Goal: Task Accomplishment & Management: Manage account settings

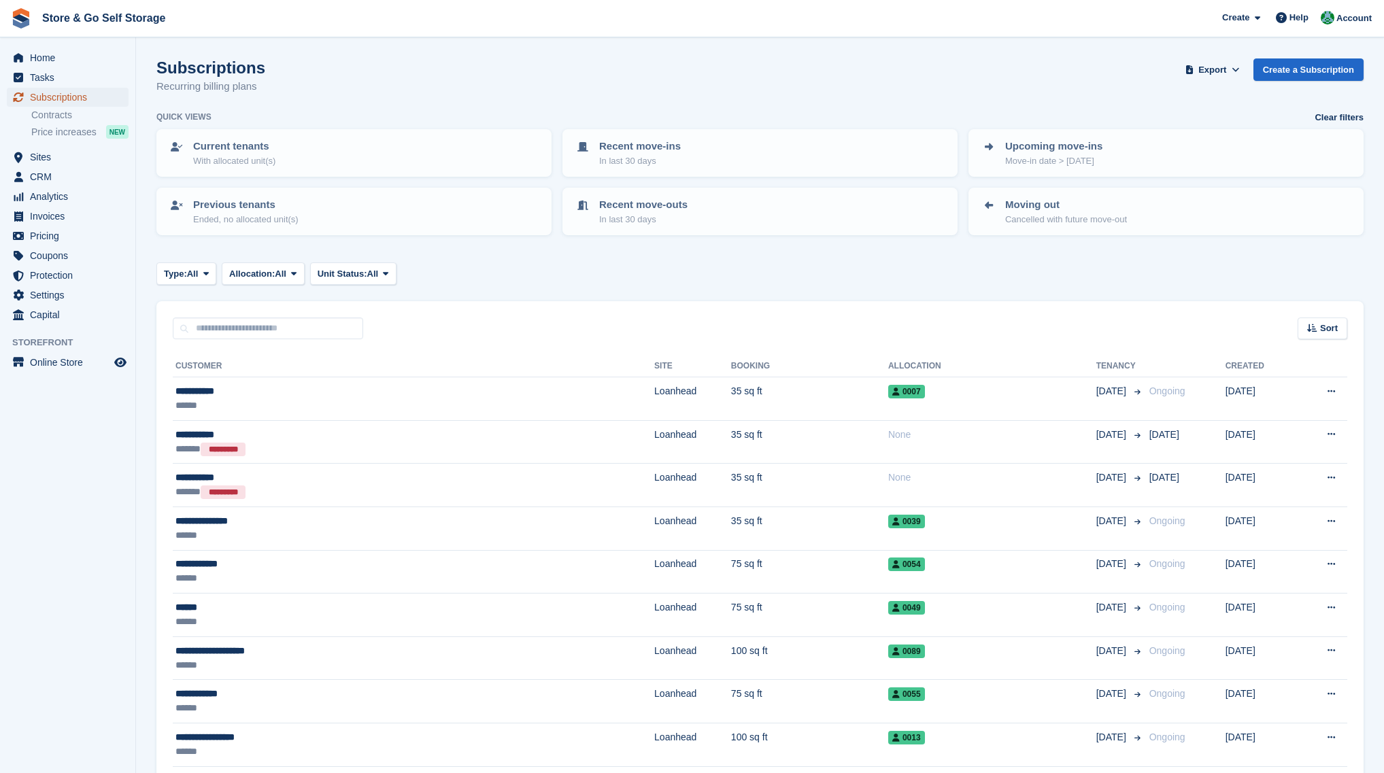
click at [73, 101] on span "Subscriptions" at bounding box center [71, 97] width 82 height 19
click at [237, 329] on input "text" at bounding box center [268, 329] width 190 height 22
click at [403, 318] on div "Sort Sort by Customer name Date created Move in date Move out date Created (old…" at bounding box center [760, 320] width 1208 height 39
click at [346, 327] on input "text" at bounding box center [268, 329] width 190 height 22
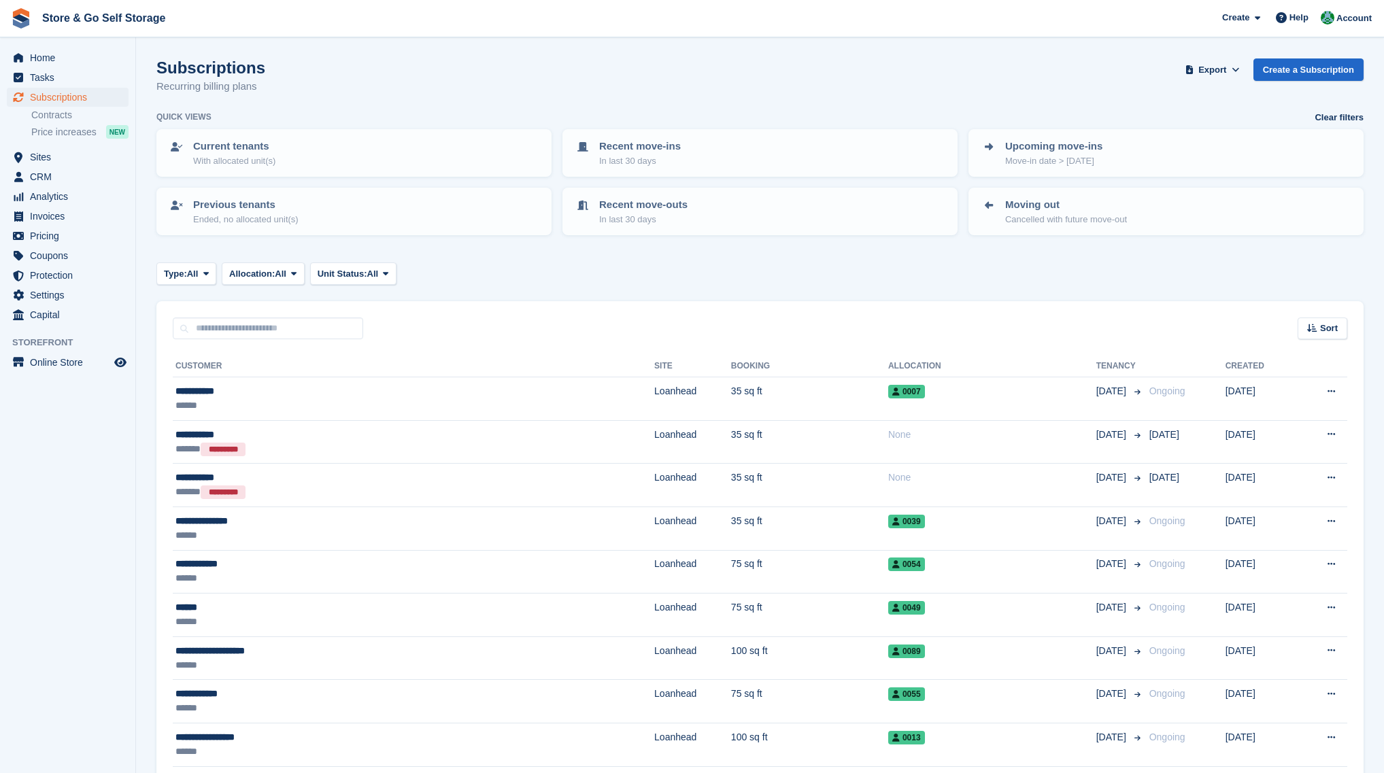
click at [381, 325] on div "Sort Sort by Customer name Date created Move in date Move out date Created (old…" at bounding box center [760, 320] width 1208 height 39
click at [350, 330] on input "text" at bounding box center [268, 329] width 190 height 22
click at [381, 327] on div "Sort Sort by Customer name Date created Move in date Move out date Created (old…" at bounding box center [760, 320] width 1208 height 39
click at [334, 327] on input "text" at bounding box center [268, 329] width 190 height 22
click at [380, 325] on div "Sort Sort by Customer name Date created Move in date Move out date Created (old…" at bounding box center [760, 320] width 1208 height 39
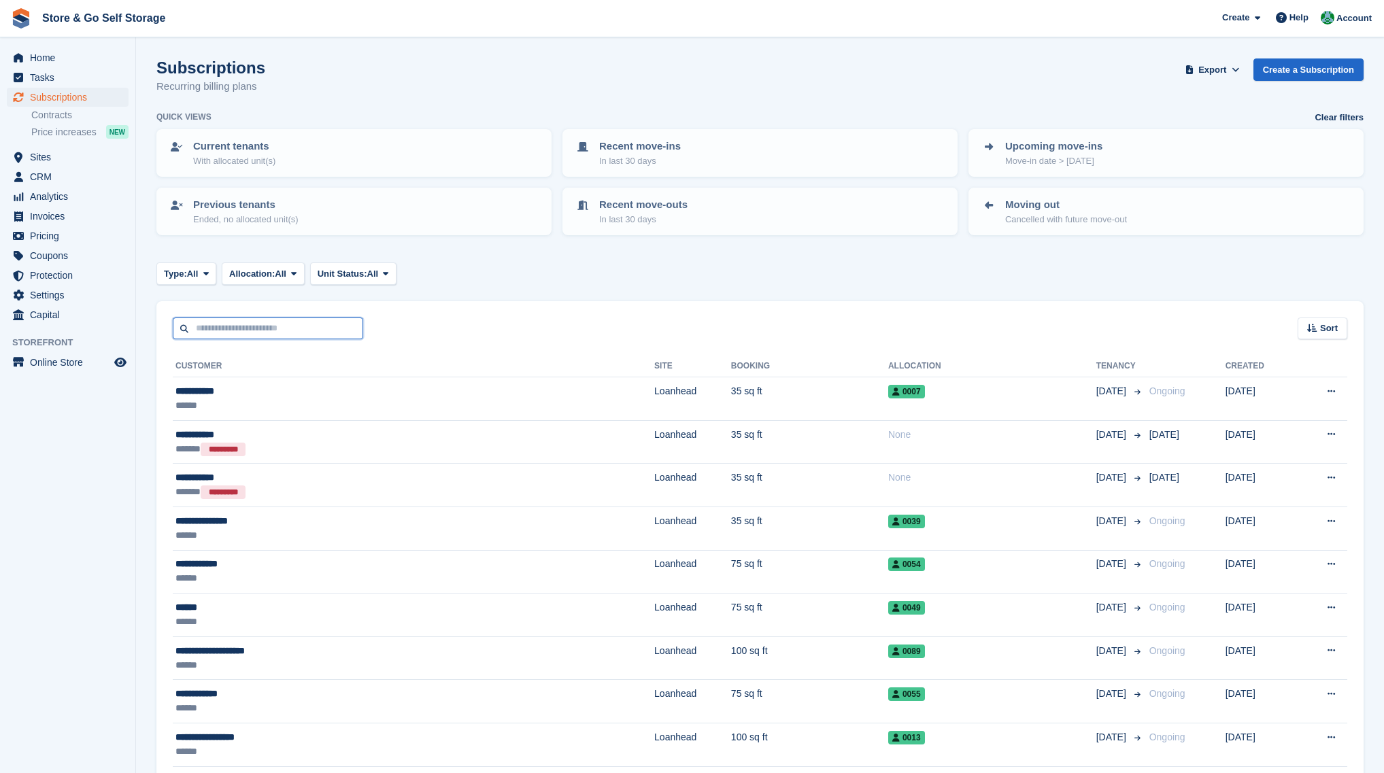
click at [342, 320] on input "text" at bounding box center [268, 329] width 190 height 22
type input "****"
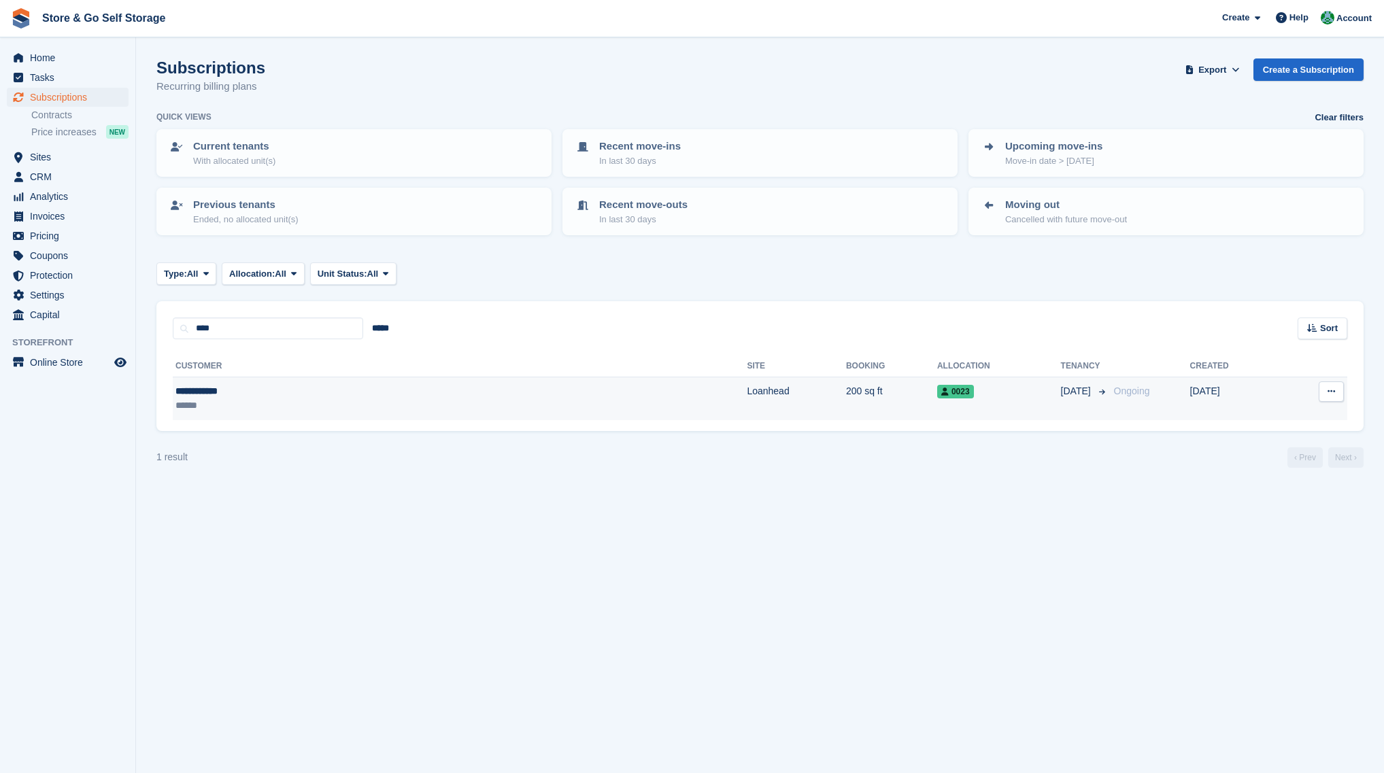
click at [332, 395] on div "**********" at bounding box center [297, 391] width 243 height 14
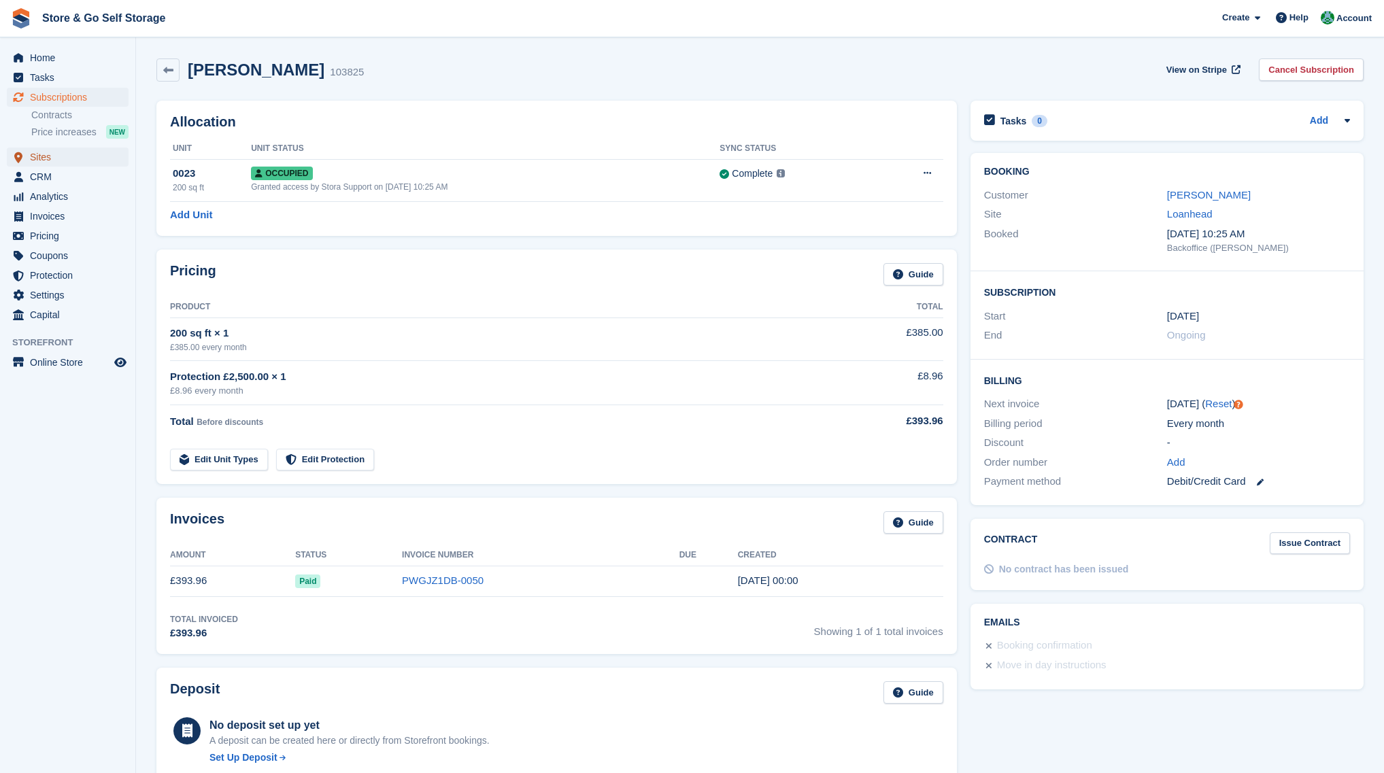
click at [55, 159] on span "Sites" at bounding box center [71, 157] width 82 height 19
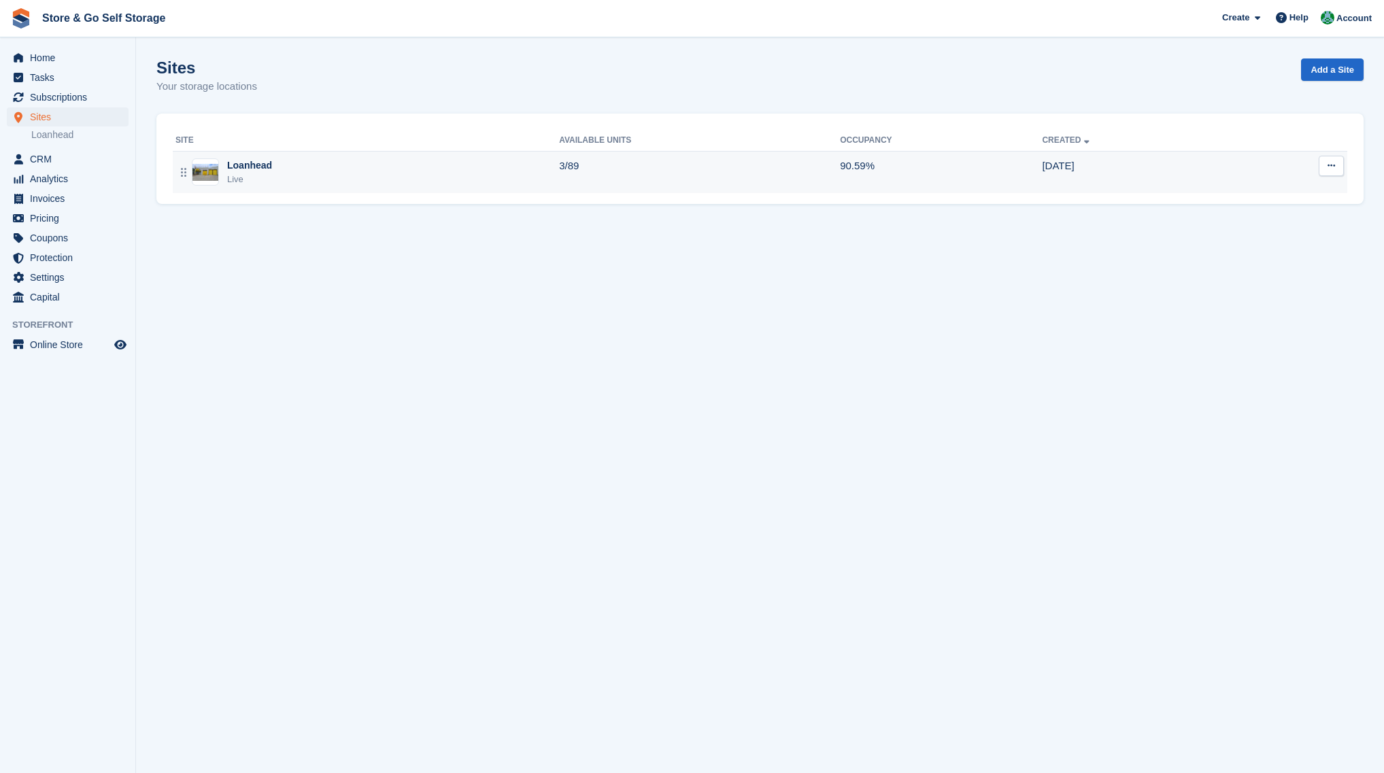
click at [247, 172] on div "Loanhead" at bounding box center [249, 166] width 45 height 14
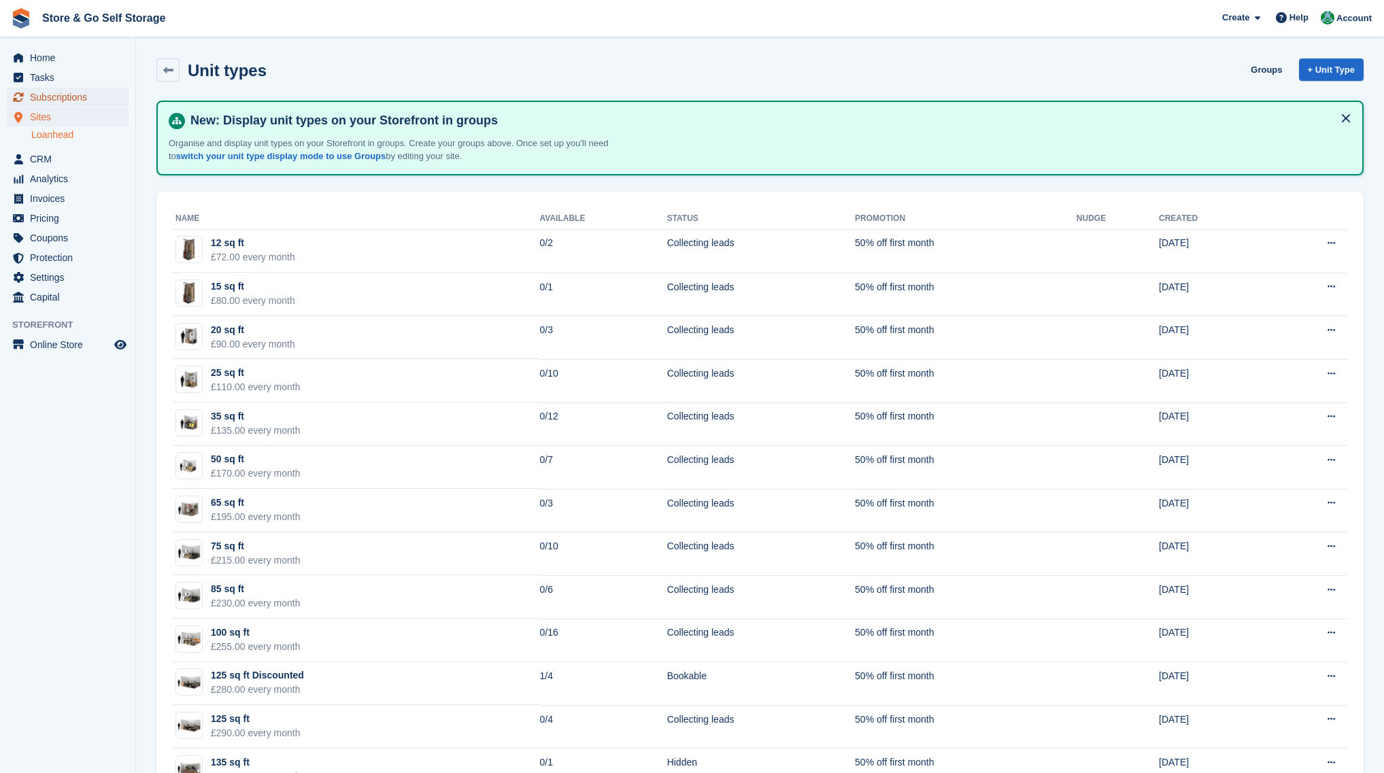
click at [65, 97] on span "Subscriptions" at bounding box center [71, 97] width 82 height 19
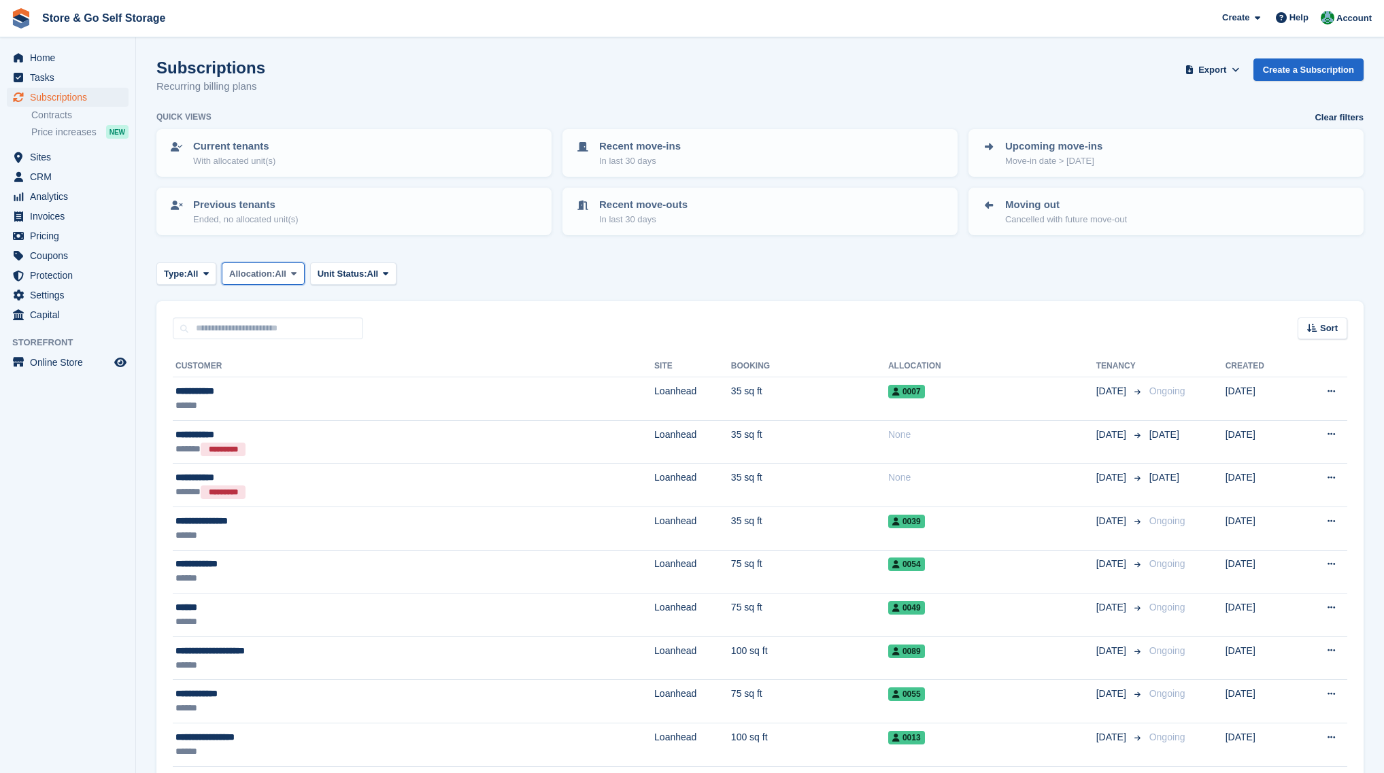
click at [263, 280] on span "Allocation:" at bounding box center [252, 274] width 46 height 14
click at [212, 278] on span at bounding box center [206, 273] width 11 height 11
click at [446, 267] on div "Type: All All Upcoming Previous Active Ending Allocation: All All Allocated Una…" at bounding box center [760, 274] width 1208 height 22
click at [202, 276] on span at bounding box center [206, 273] width 11 height 11
click at [212, 395] on link "Ending" at bounding box center [222, 404] width 118 height 24
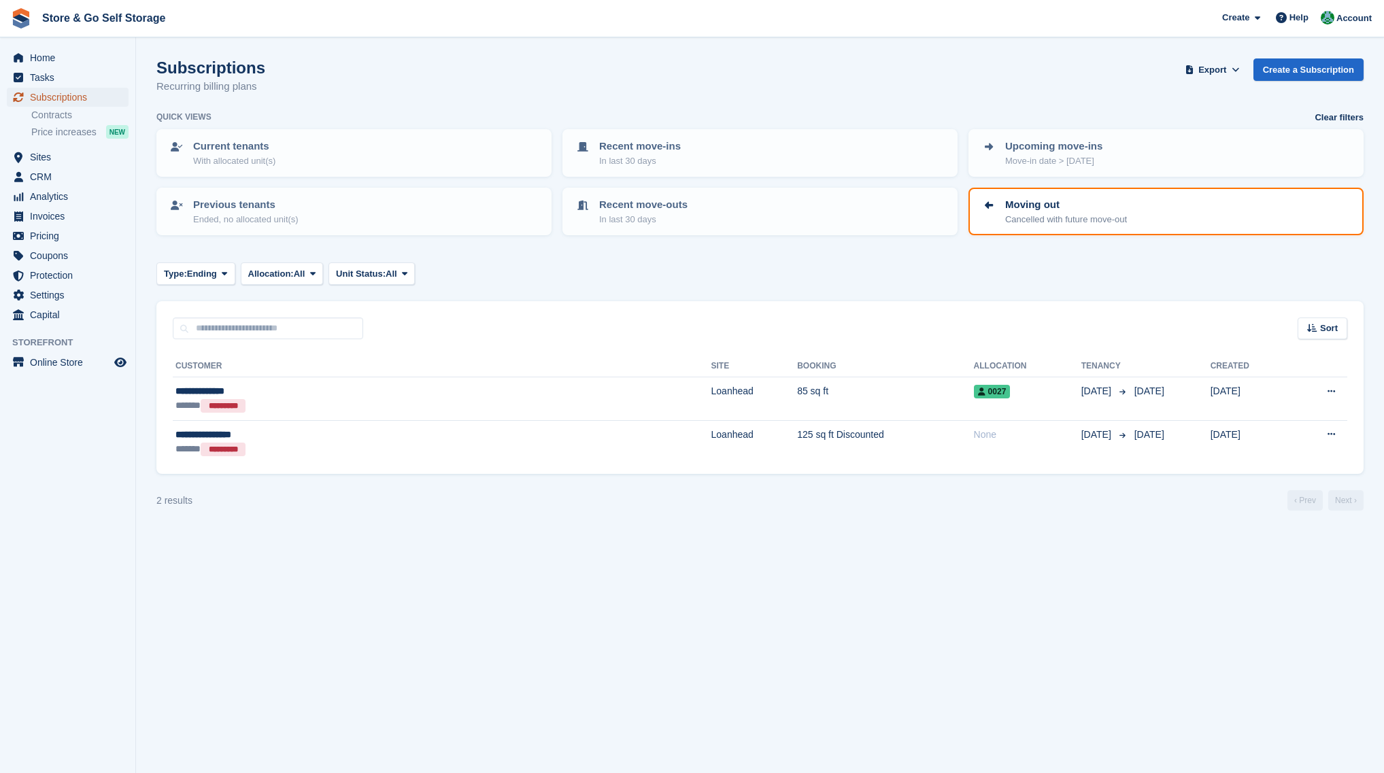
click at [61, 100] on span "Subscriptions" at bounding box center [71, 97] width 82 height 19
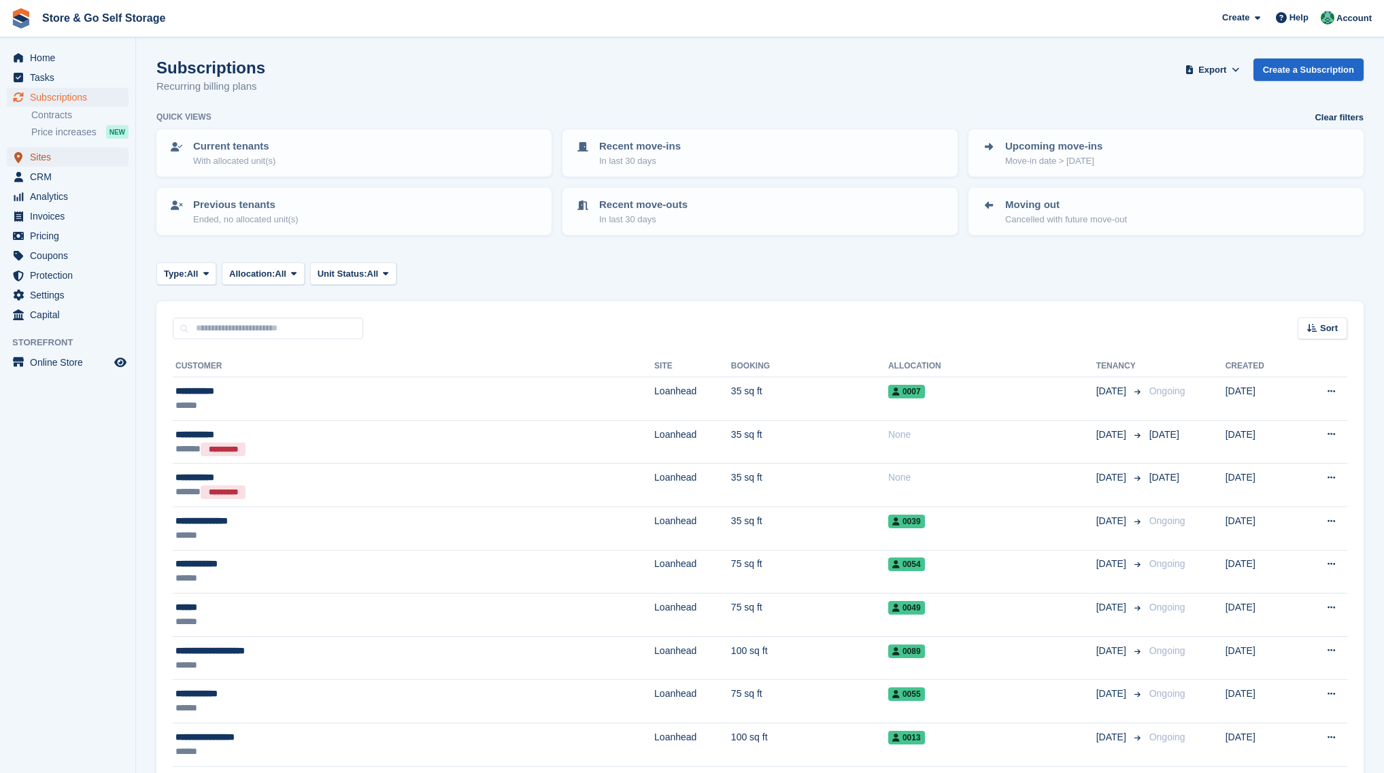
click at [63, 152] on span "Sites" at bounding box center [71, 157] width 82 height 19
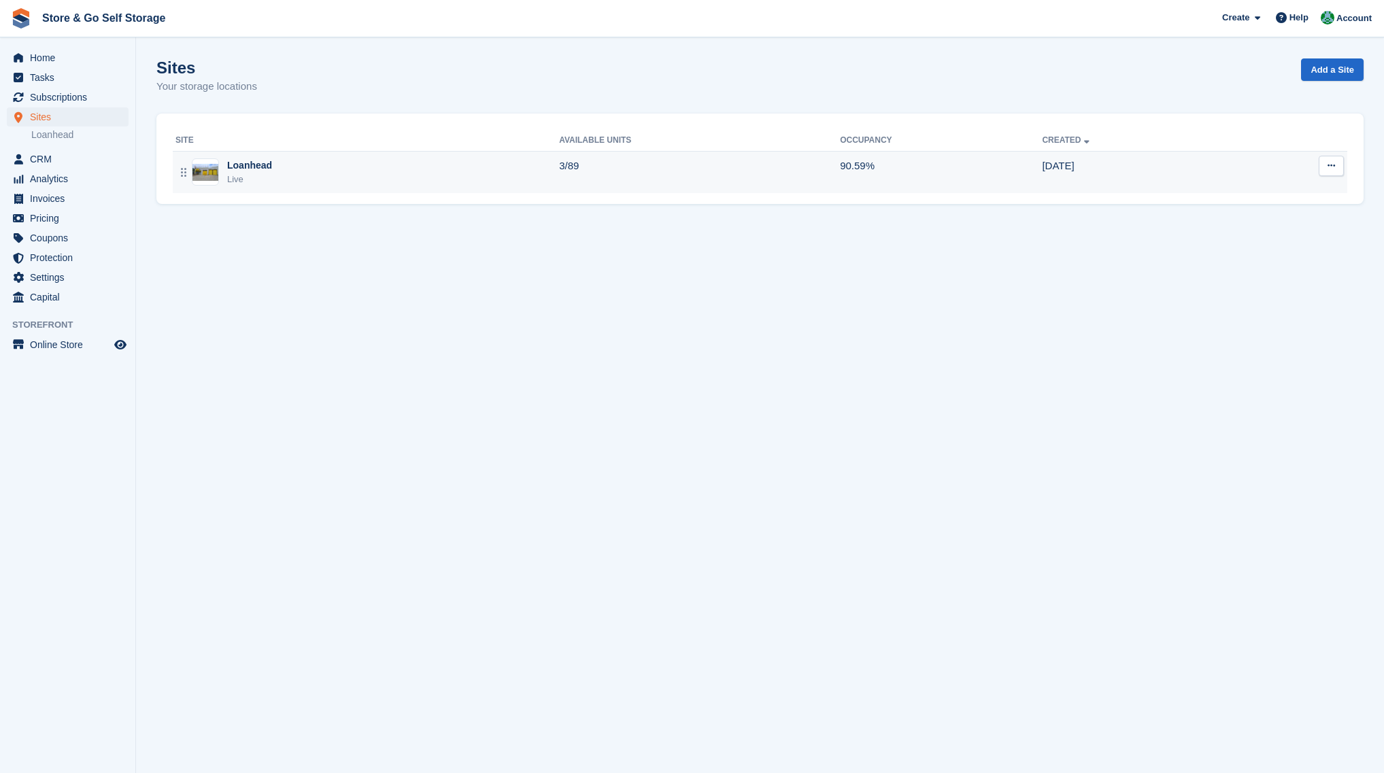
click at [257, 172] on div "Loanhead" at bounding box center [249, 166] width 45 height 14
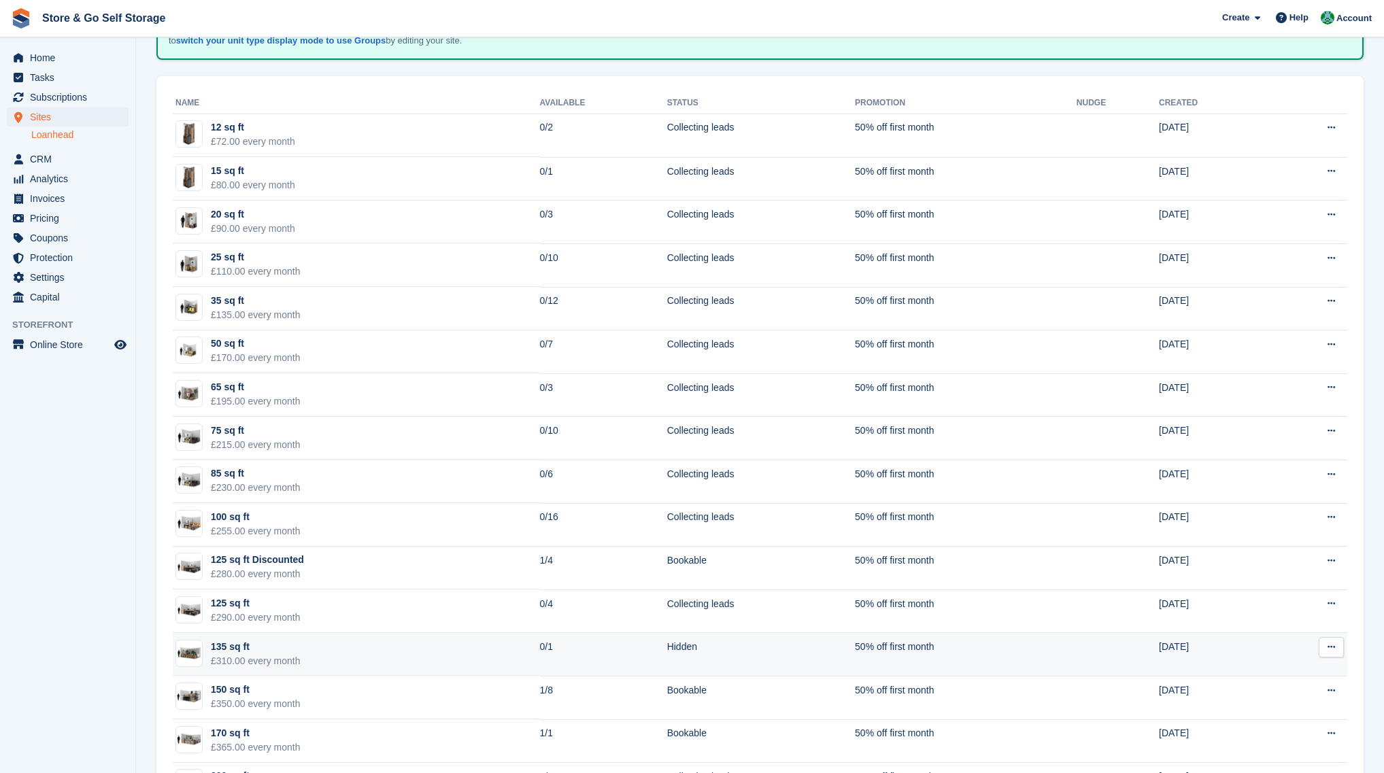
scroll to position [111, 0]
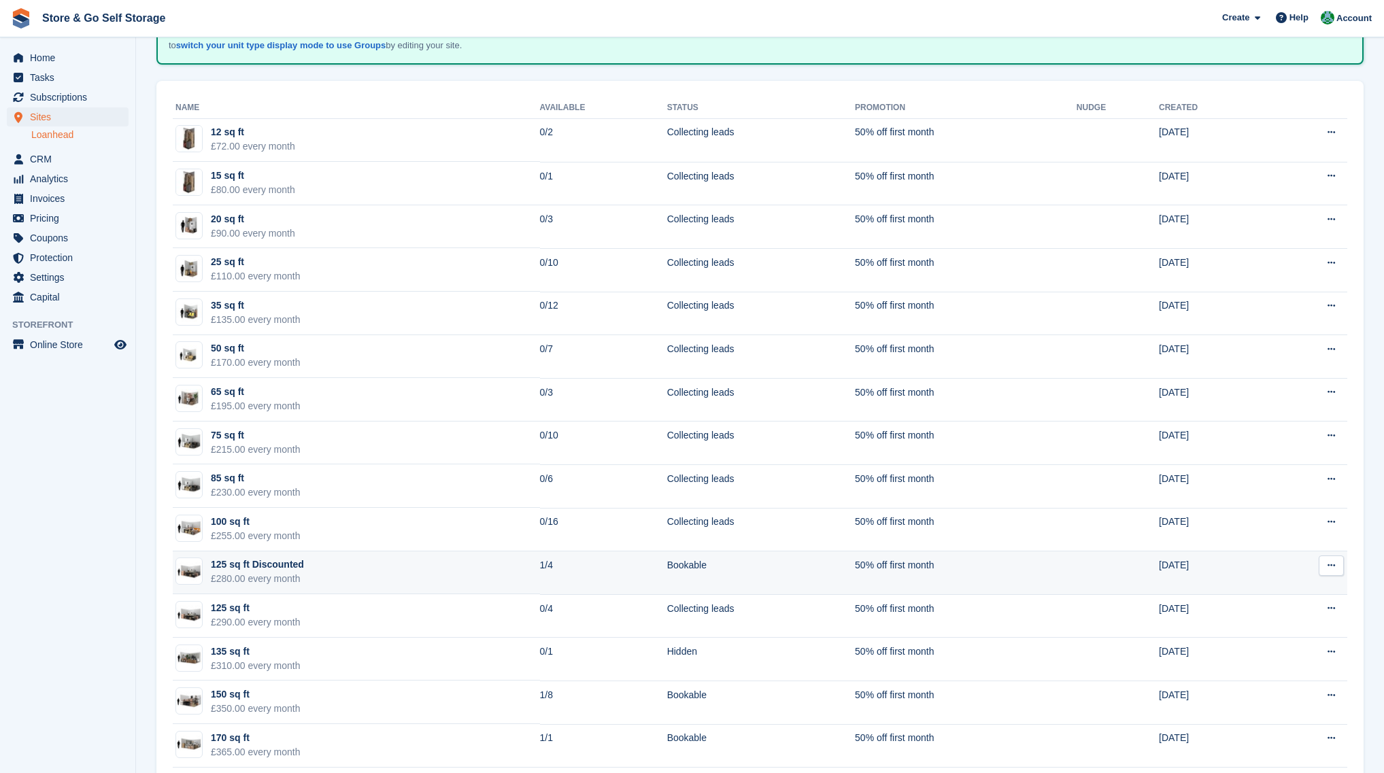
click at [467, 569] on td "125 sq ft Discounted £280.00 every month" at bounding box center [356, 574] width 367 height 44
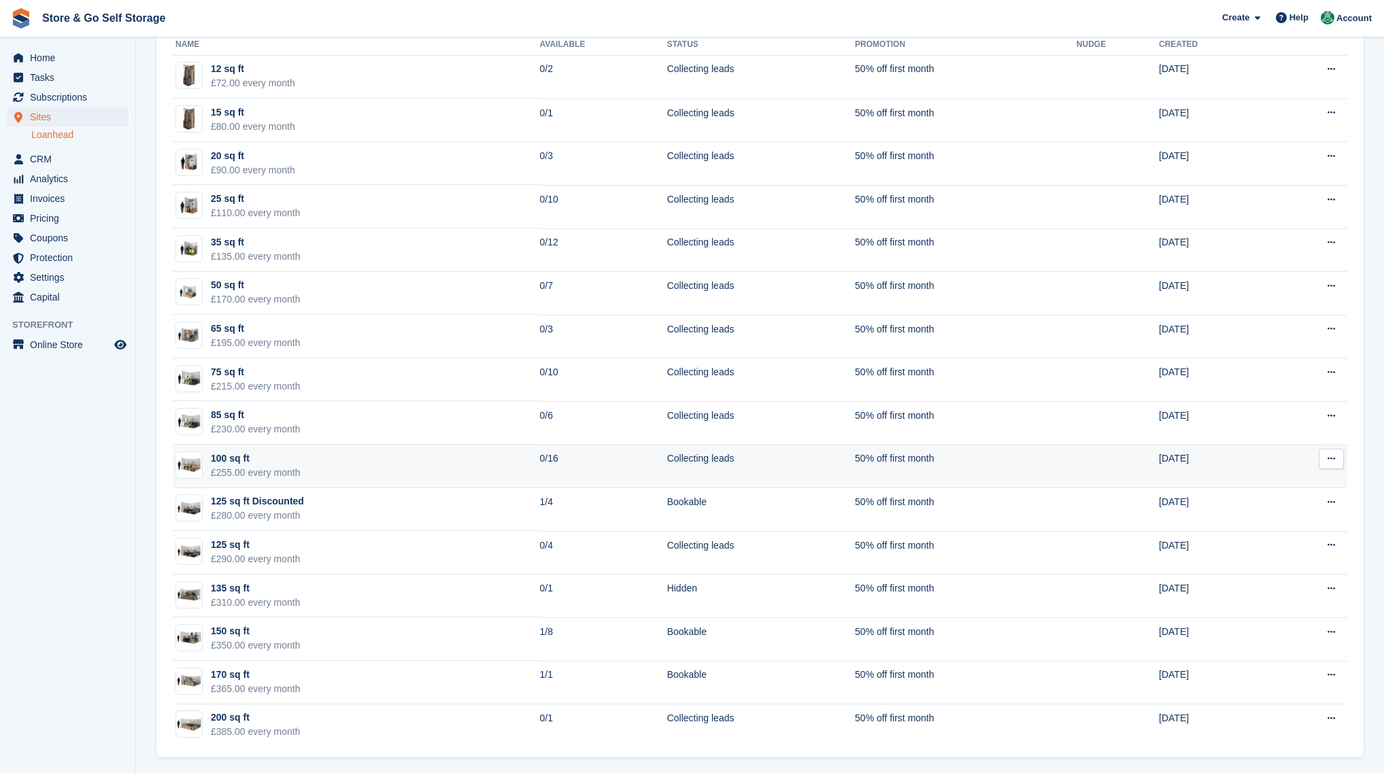
scroll to position [179, 0]
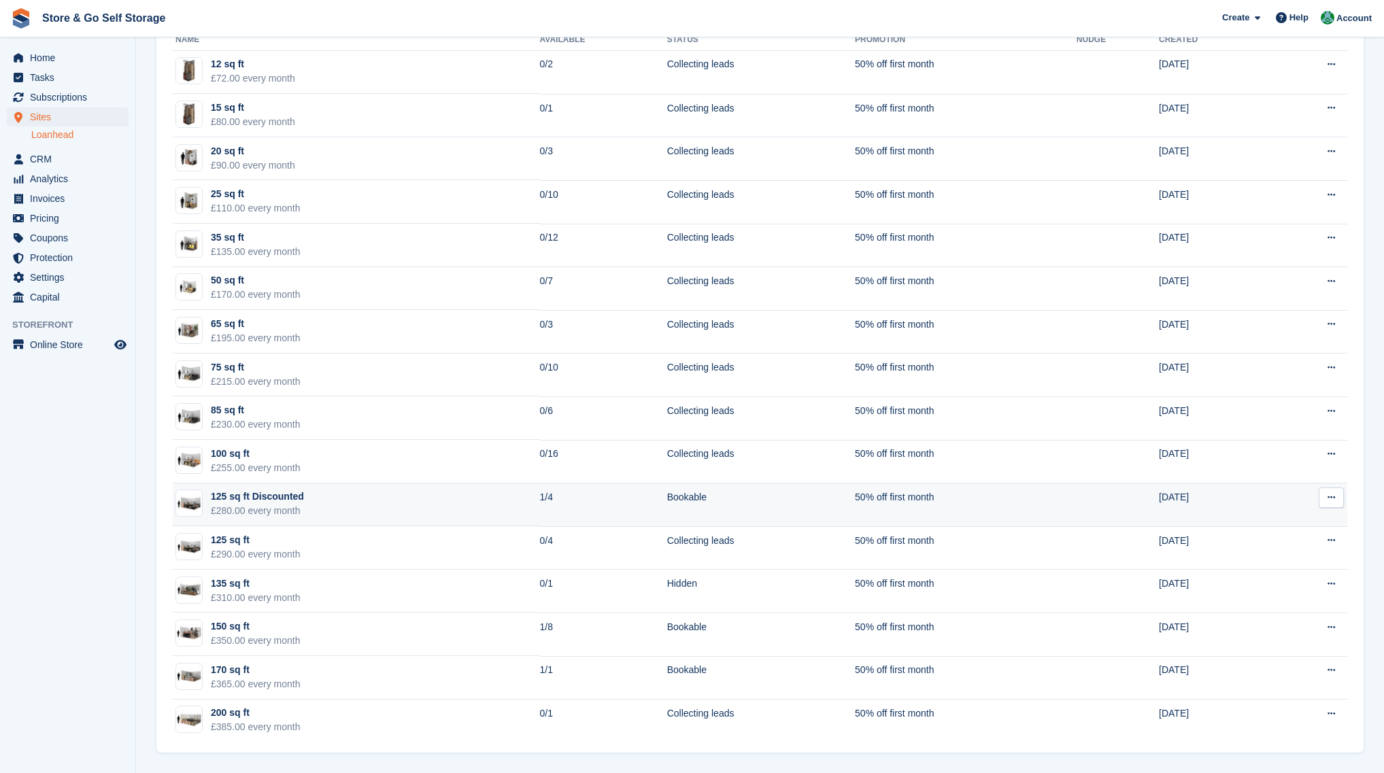
click at [472, 493] on td "125 sq ft Discounted £280.00 every month" at bounding box center [356, 506] width 367 height 44
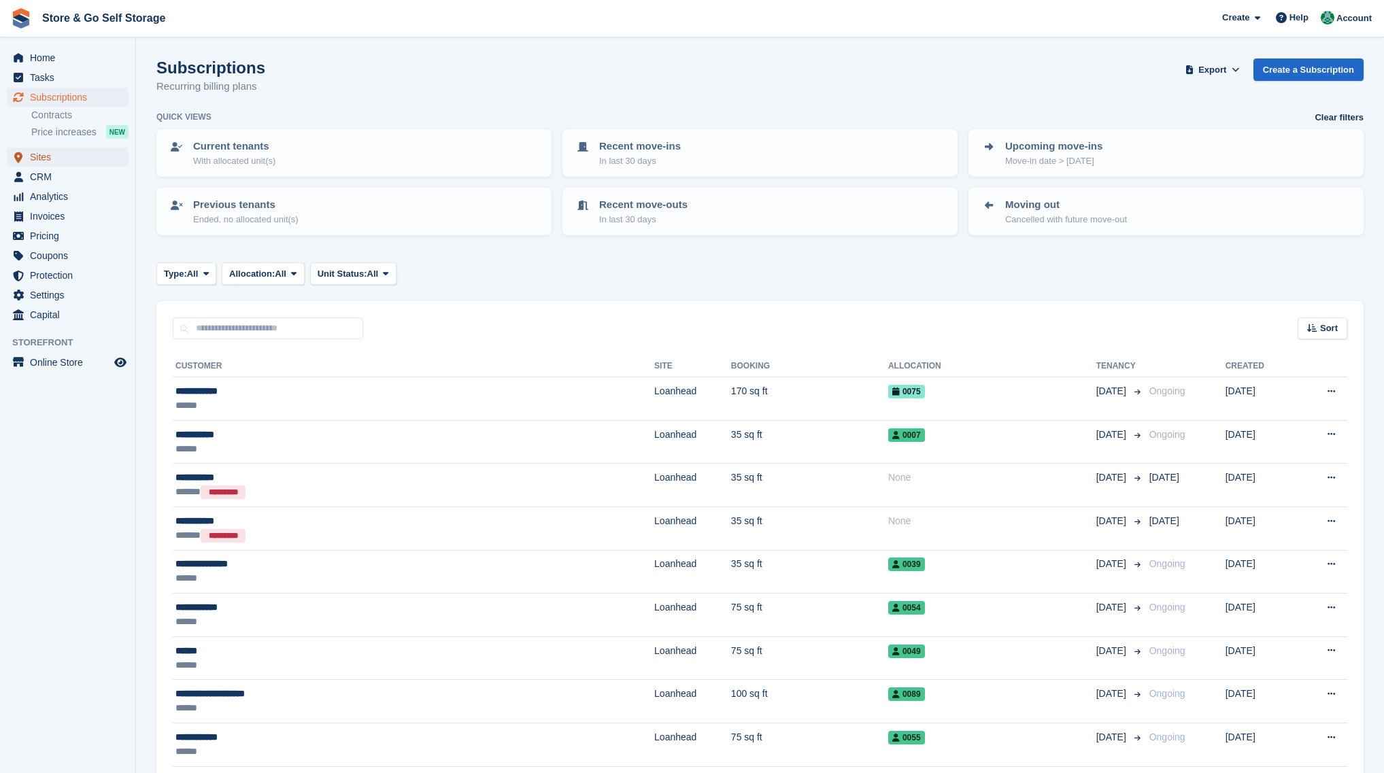
click at [65, 150] on span "Sites" at bounding box center [71, 157] width 82 height 19
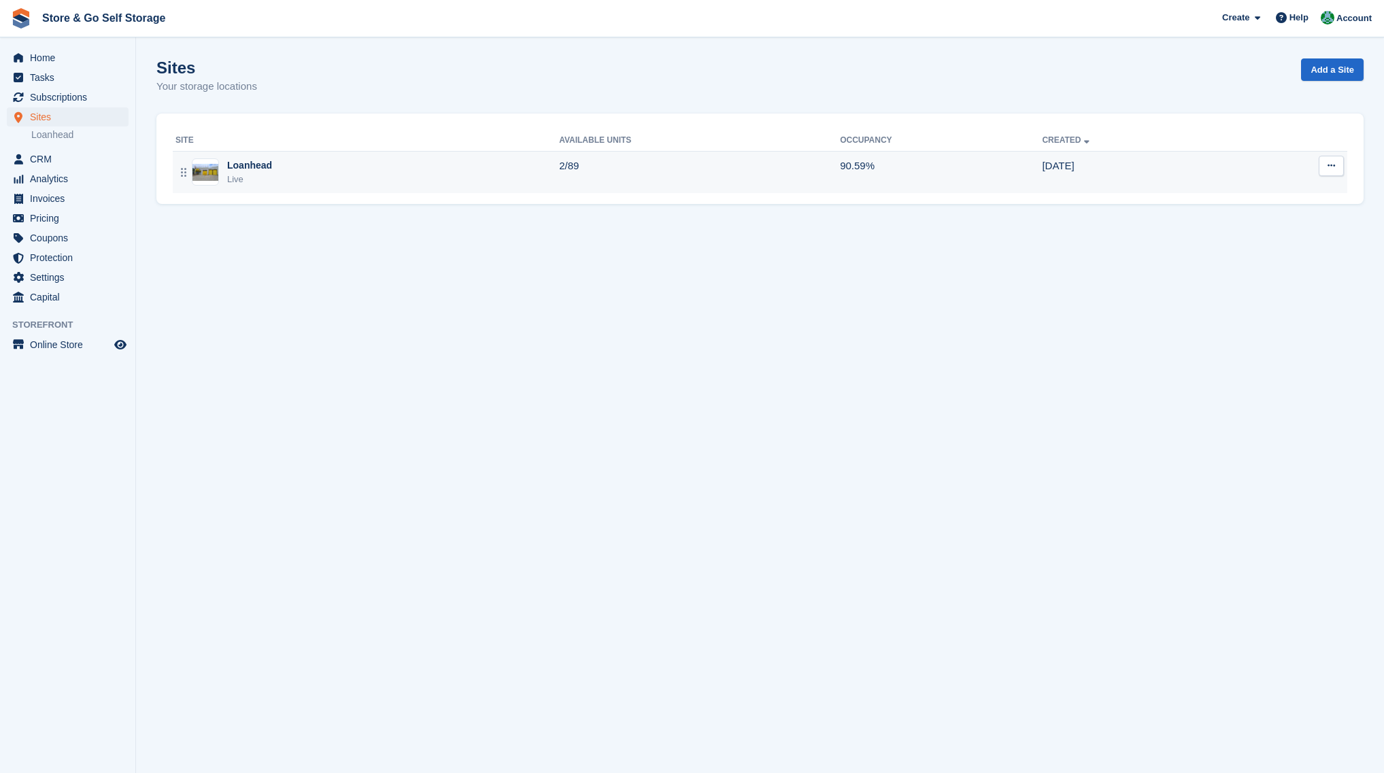
click at [275, 188] on td "Loanhead Live" at bounding box center [366, 172] width 386 height 42
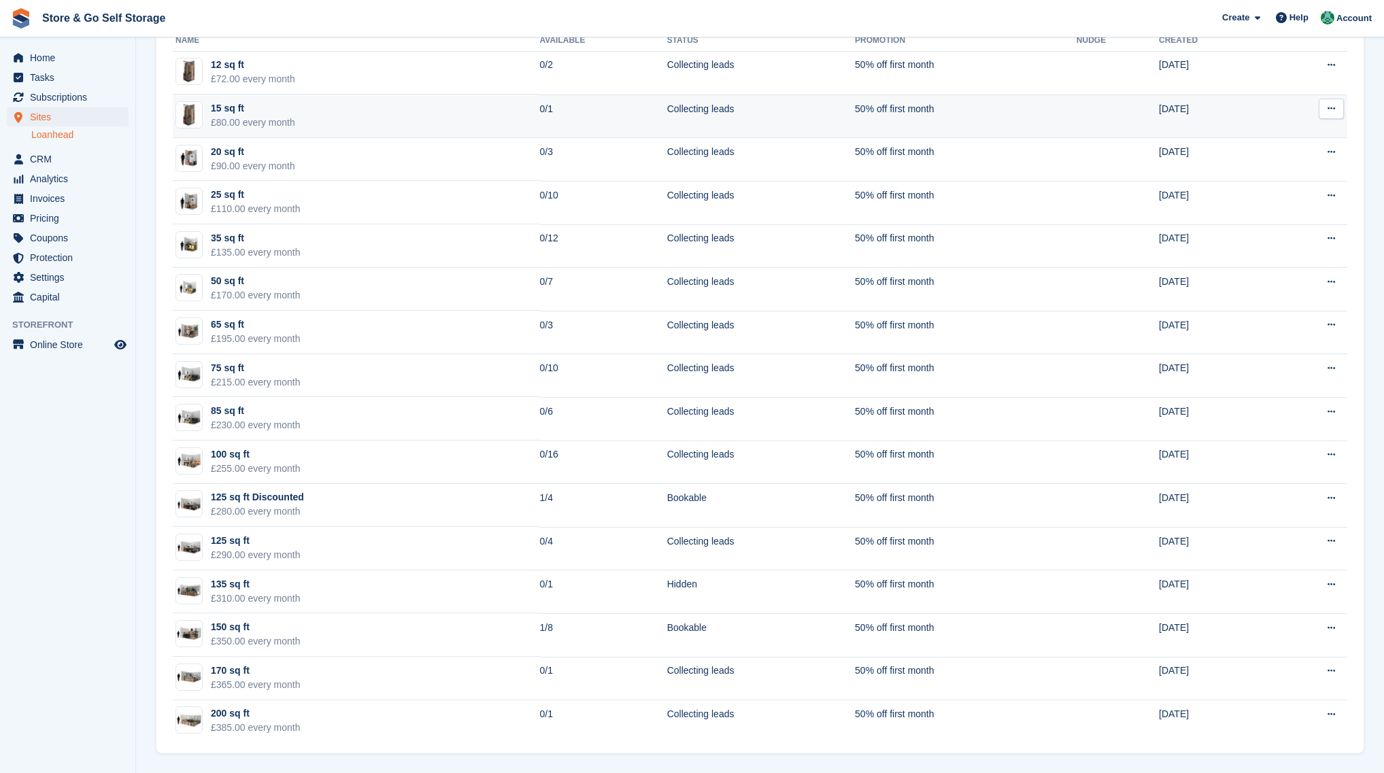
scroll to position [179, 0]
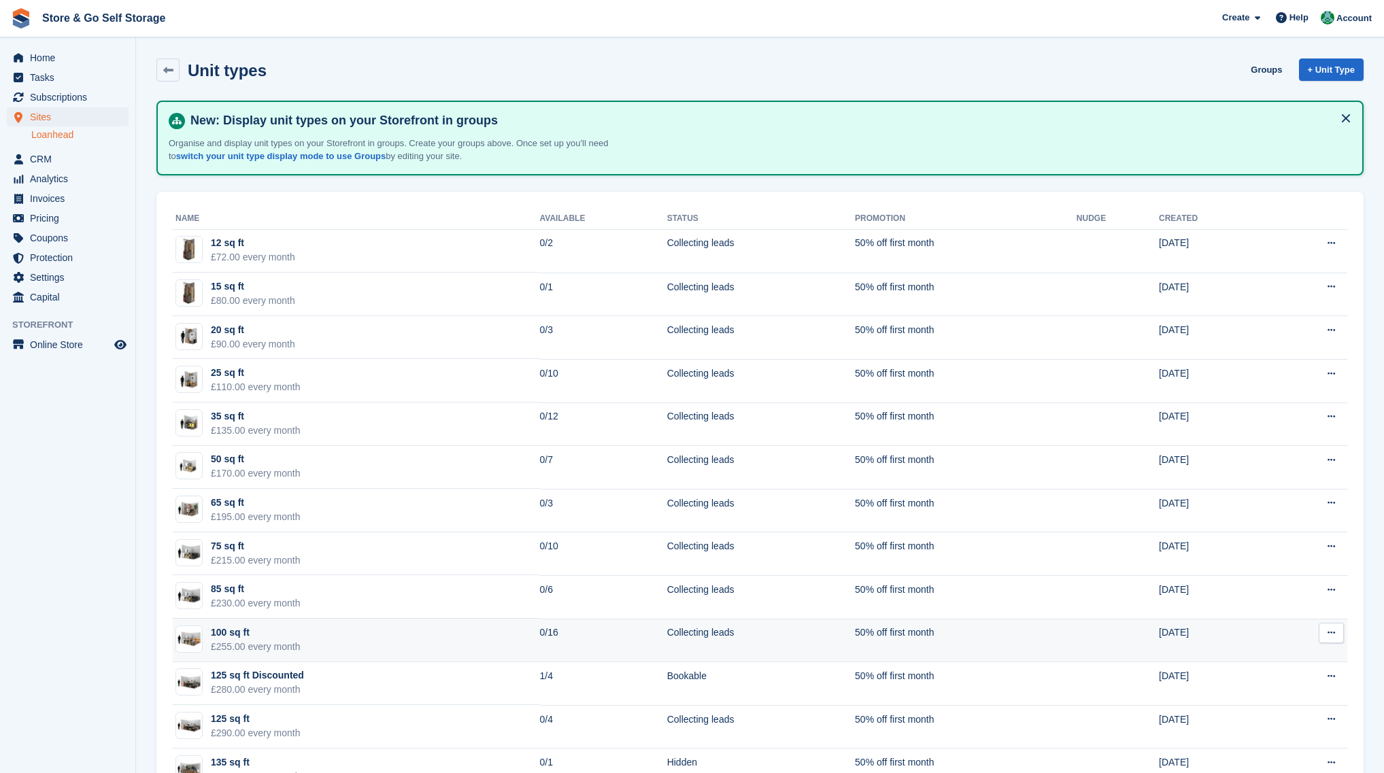
scroll to position [174, 0]
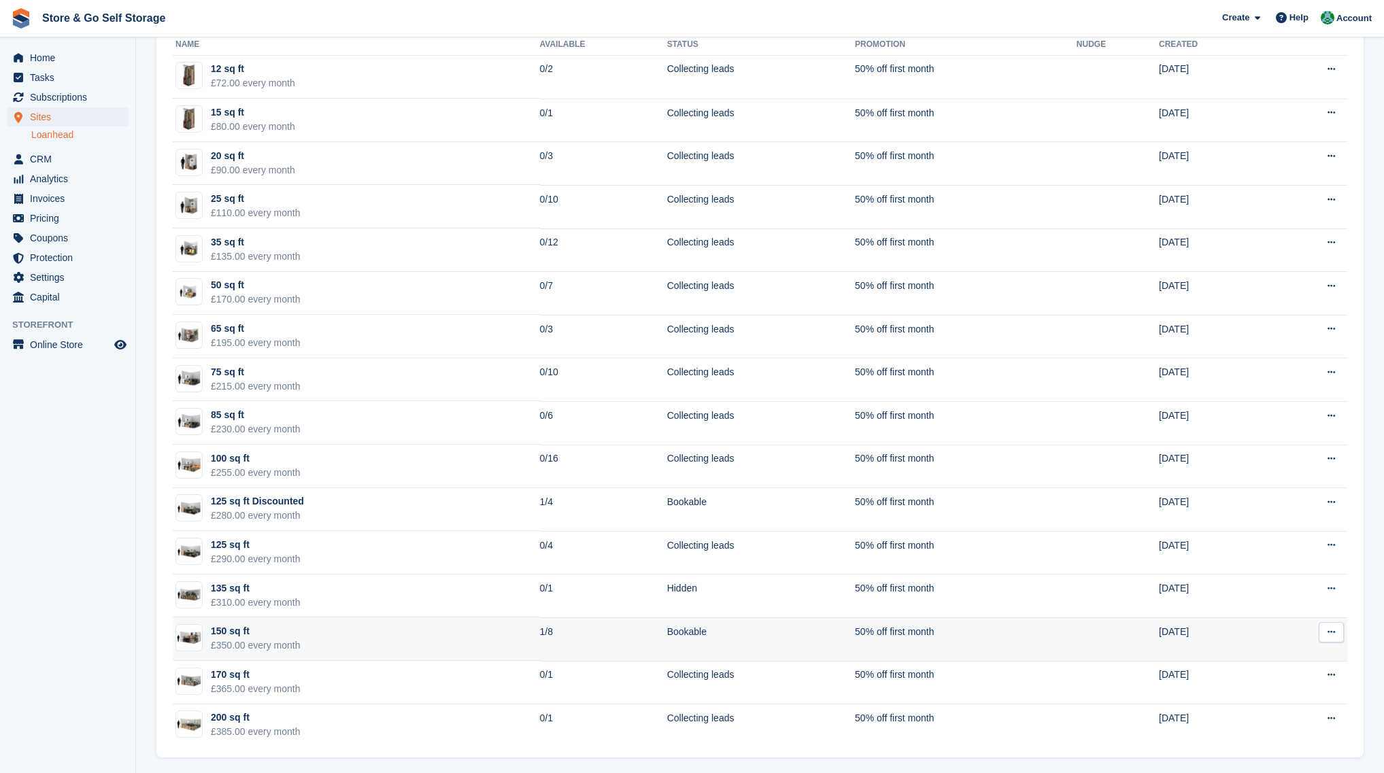
click at [397, 661] on td "150 sq ft £350.00 every month" at bounding box center [356, 640] width 367 height 44
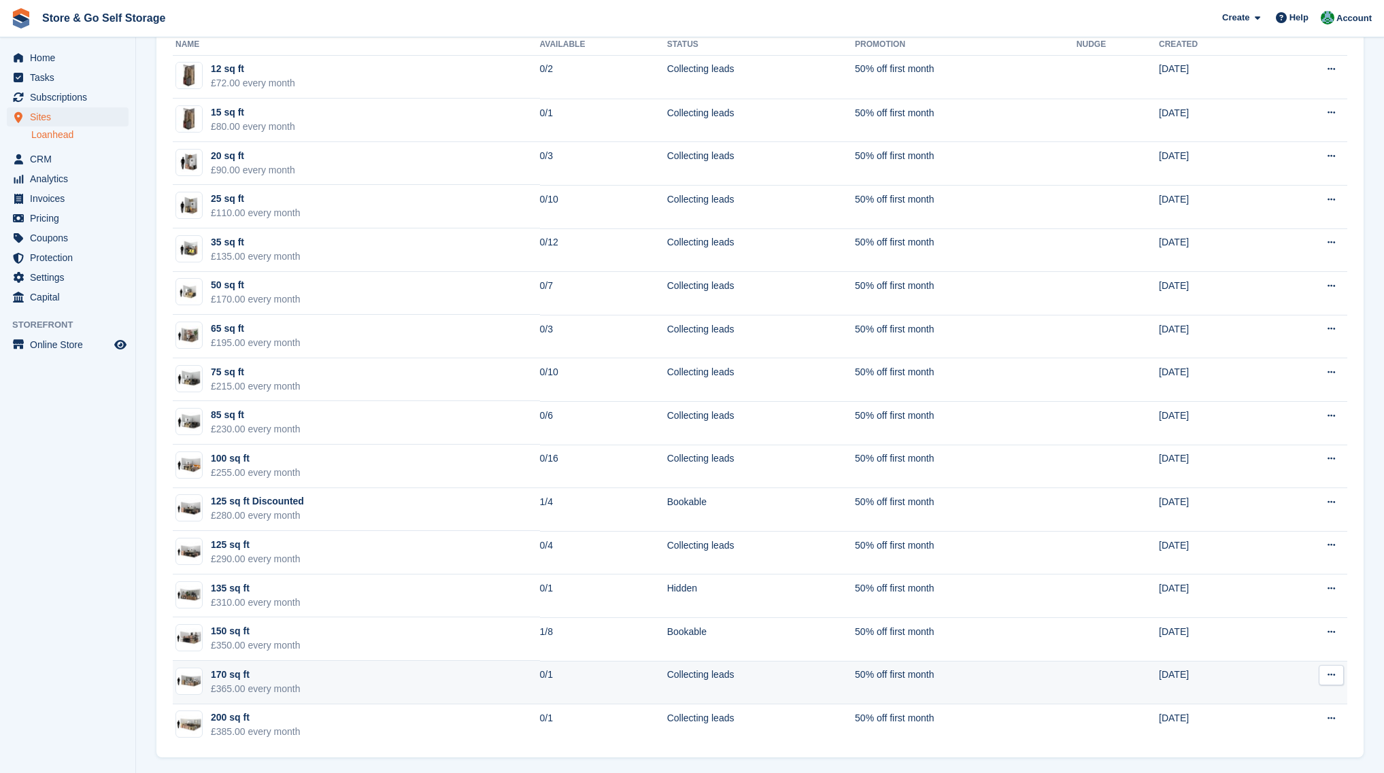
click at [415, 679] on td "170 sq ft £365.00 every month" at bounding box center [356, 683] width 367 height 44
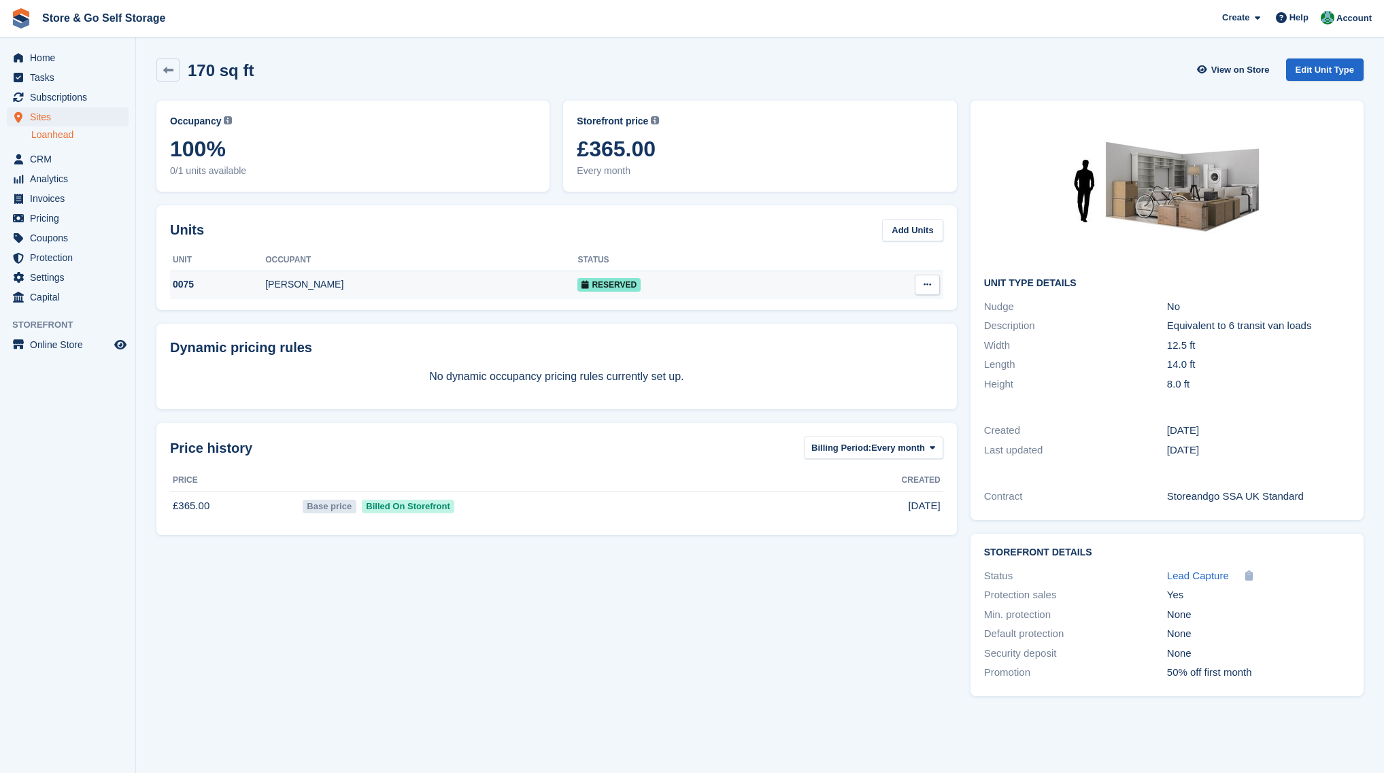
click at [265, 282] on div "0075" at bounding box center [217, 285] width 95 height 14
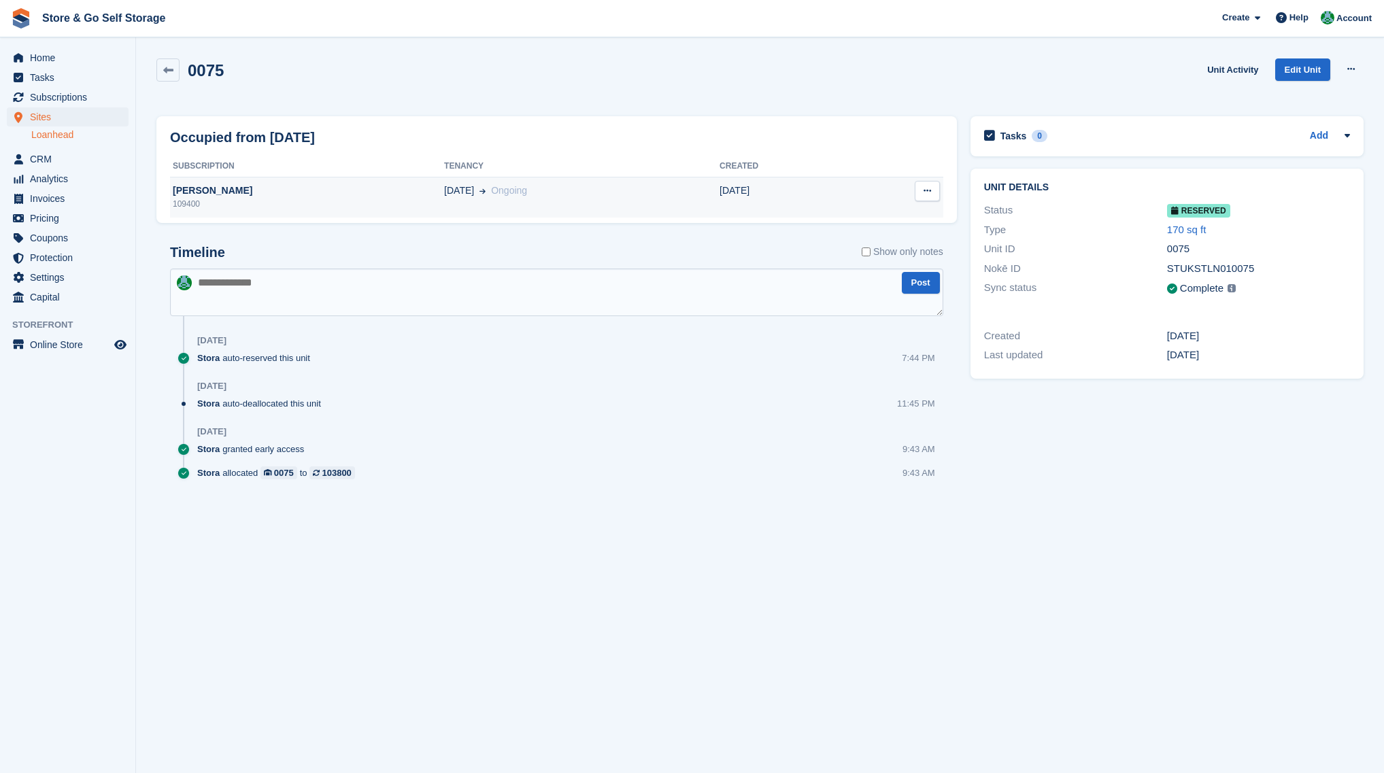
click at [363, 200] on div "109400" at bounding box center [307, 204] width 274 height 12
